Goal: Transaction & Acquisition: Purchase product/service

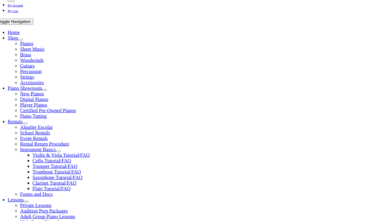
scroll to position [160, 0]
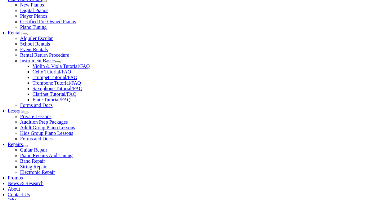
scroll to position [195, 0]
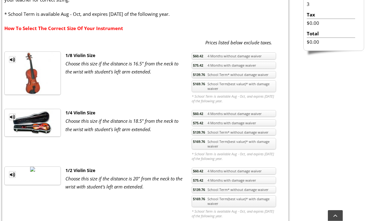
scroll to position [219, 0]
click at [231, 144] on link "$169.76 School Term(best value)* with damage waiver" at bounding box center [234, 144] width 84 height 12
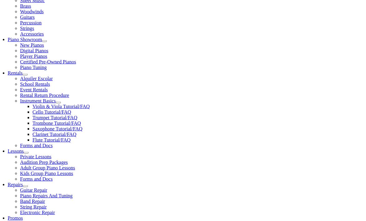
scroll to position [155, 0]
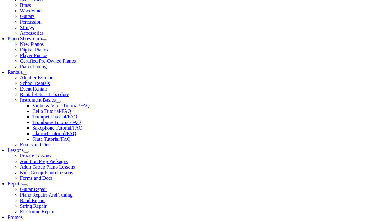
checkbox input"] "true"
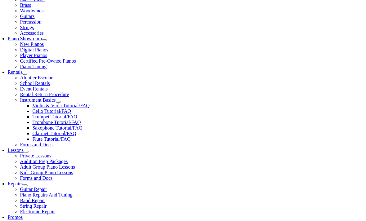
checkbox input"] "true"
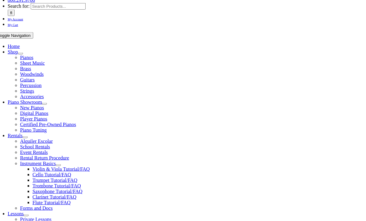
scroll to position [92, 0]
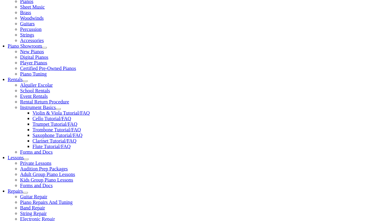
type input "1"
type input "June"
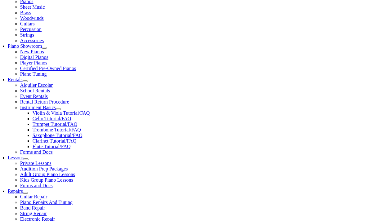
type input "Hauser"
type input "University of Delaware"
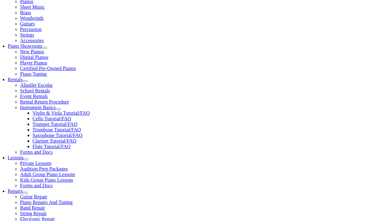
type input "[PHONE_NUMBER]"
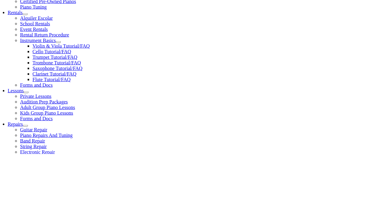
scroll to position [215, 0]
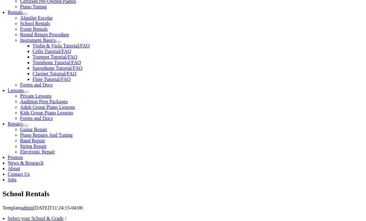
type input "27225119"
type input "04/19/1985"
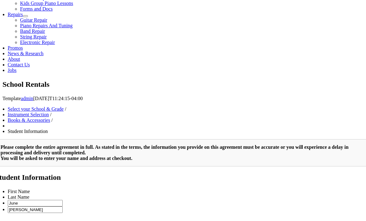
scroll to position [324, 0]
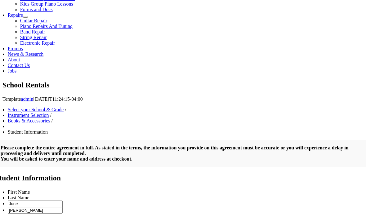
type input "Emily Hauser"
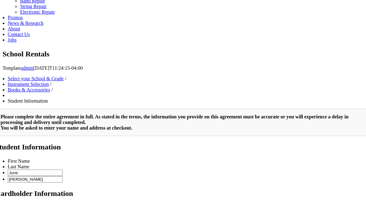
scroll to position [341, 0]
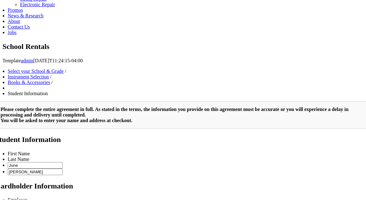
type input "[PHONE_NUMBER]"
type input "NA"
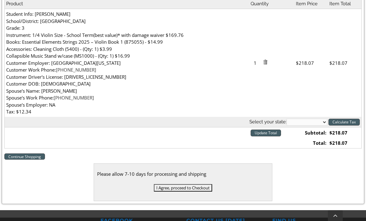
scroll to position [205, 0]
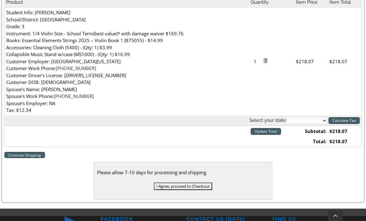
click at [198, 183] on input "I Agree, proceed to Checkout" at bounding box center [183, 186] width 58 height 7
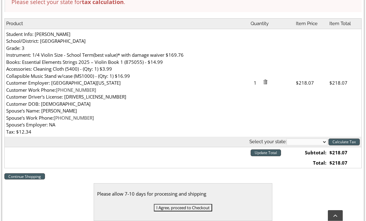
scroll to position [211, 0]
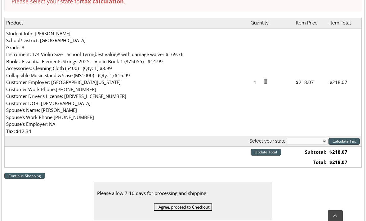
click at [320, 138] on select "[US_STATE] [US_STATE] [US_STATE] [US_STATE] [US_STATE] [US_STATE] [US_STATE] [U…" at bounding box center [306, 141] width 41 height 7
select select "PA"
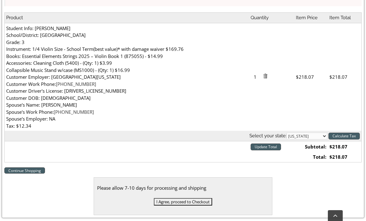
scroll to position [247, 0]
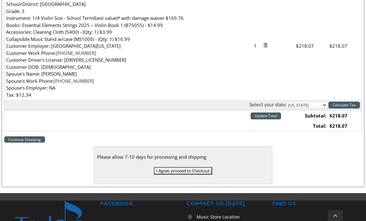
click at [202, 167] on input "I Agree, proceed to Checkout" at bounding box center [183, 170] width 58 height 7
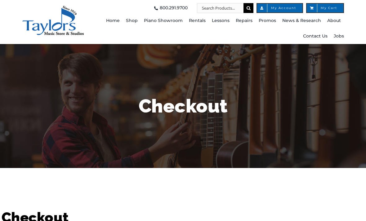
select select
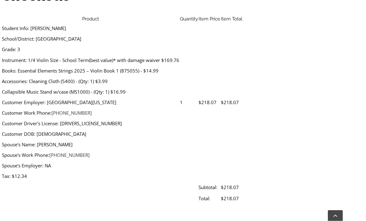
scroll to position [234, 0]
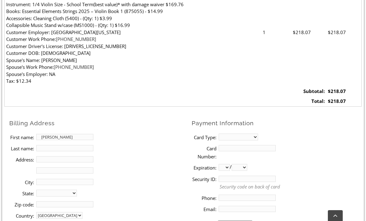
type input "[PERSON_NAME]"
click at [87, 157] on input "Address:" at bounding box center [64, 159] width 57 height 6
type input "[STREET_ADDRESS][PERSON_NAME]"
type input "[GEOGRAPHIC_DATA]"
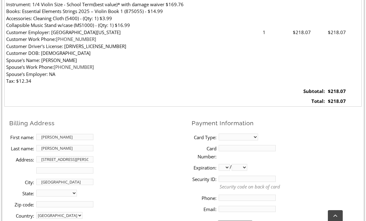
scroll to position [235, 0]
select select "PA"
click at [60, 203] on input "Zip code:" at bounding box center [64, 204] width 57 height 6
type input "19363"
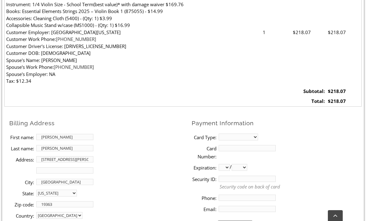
click at [253, 134] on select "MasterCard Visa American Express Discover" at bounding box center [238, 137] width 39 height 7
select select "visa"
click at [239, 145] on input "Card Number:" at bounding box center [247, 148] width 57 height 6
type input "[CREDIT_CARD_NUMBER]"
click at [229, 165] on select "01 02 03 04 05 06 07 08 09 10 11 12" at bounding box center [224, 167] width 11 height 7
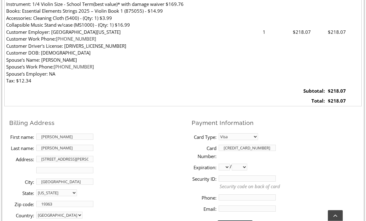
select select "05"
click at [247, 166] on select "2025 2026 2027 2028 2029 2030 2031 2032 2033 2034 2035 2036 2037" at bounding box center [239, 167] width 15 height 7
select select "2026"
click at [236, 175] on input "Security ID:" at bounding box center [247, 178] width 57 height 6
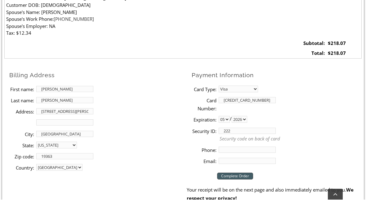
scroll to position [261, 0]
type input "222"
click at [243, 168] on input "Phone:" at bounding box center [247, 171] width 57 height 6
type input "[PHONE_NUMBER]"
click at [260, 179] on input "Email:" at bounding box center [247, 182] width 57 height 6
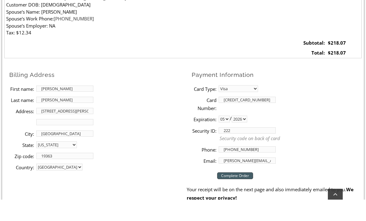
type input "[PERSON_NAME][EMAIL_ADDRESS][DOMAIN_NAME]"
click at [250, 194] on input "Complete Order" at bounding box center [235, 197] width 36 height 7
